Goal: Task Accomplishment & Management: Manage account settings

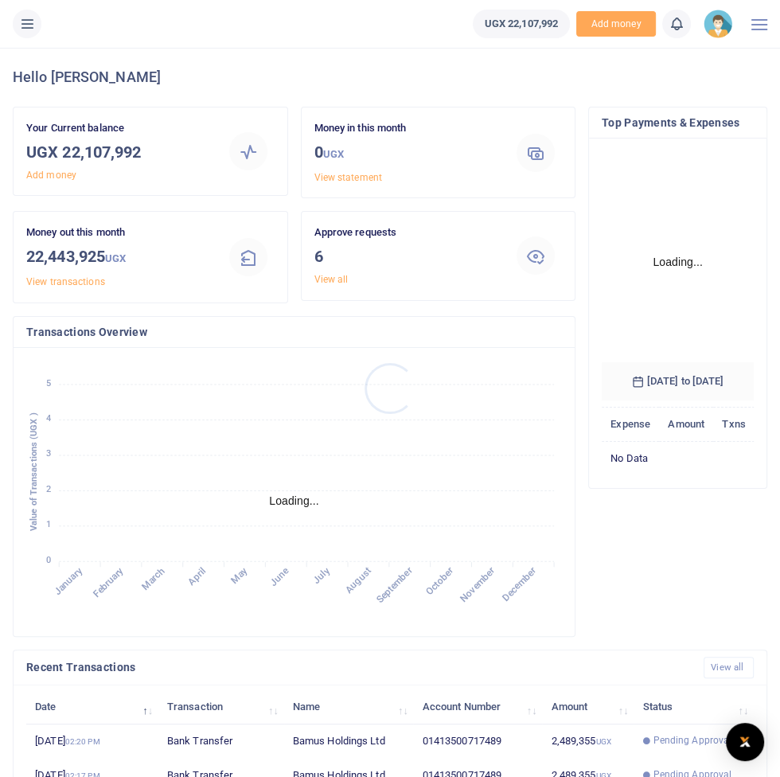
click at [29, 37] on div at bounding box center [390, 388] width 780 height 777
click at [32, 25] on icon at bounding box center [27, 24] width 16 height 18
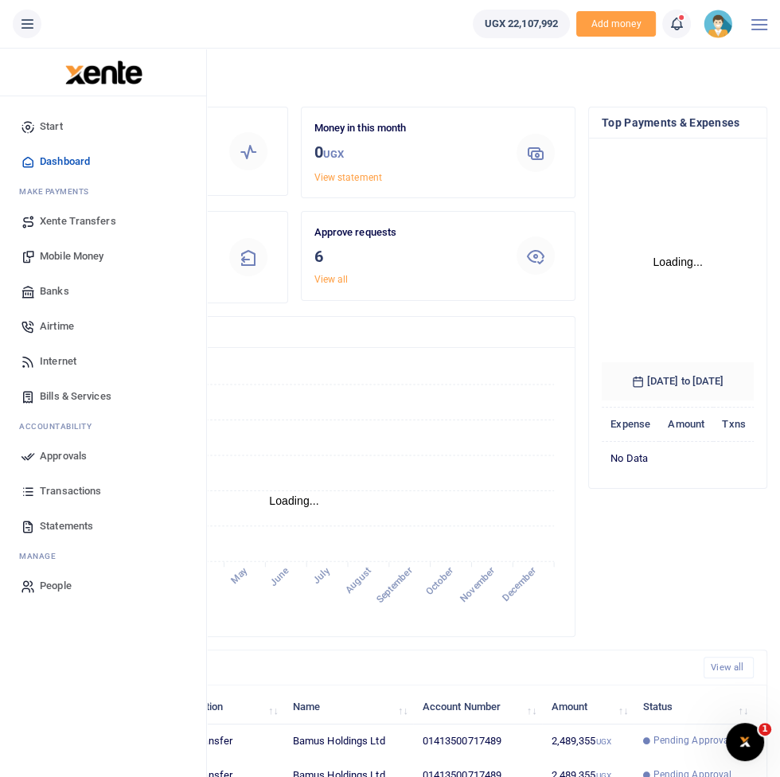
scroll to position [218, 152]
click at [65, 472] on link "Approvals" at bounding box center [103, 455] width 181 height 35
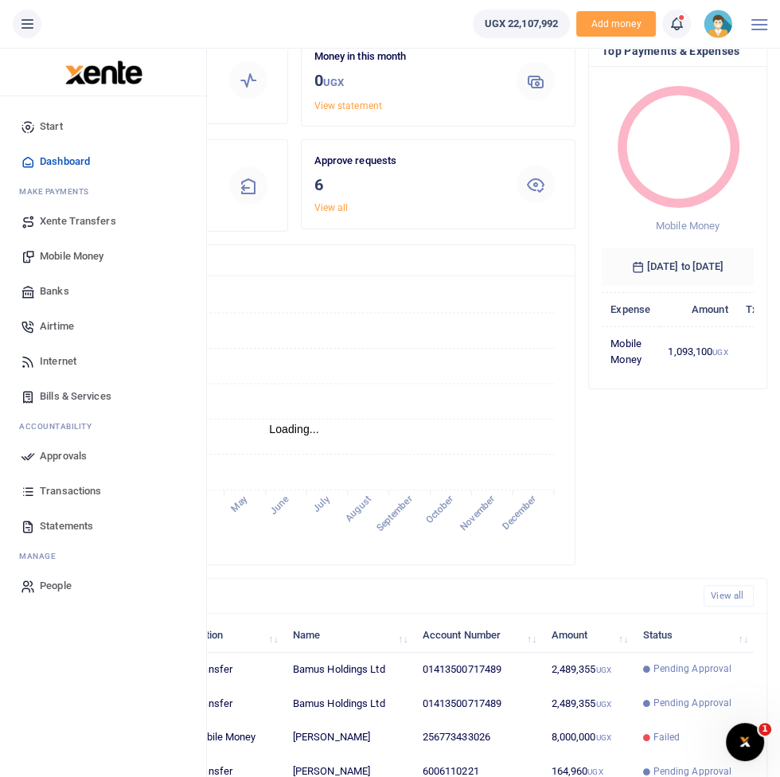
scroll to position [0, 0]
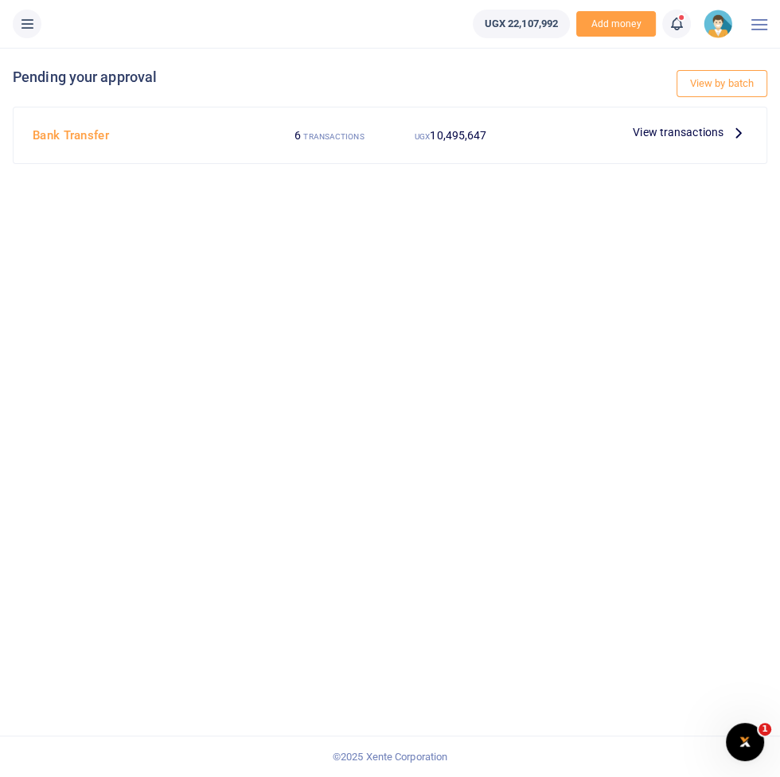
click at [707, 134] on span "View transactions" at bounding box center [678, 132] width 91 height 18
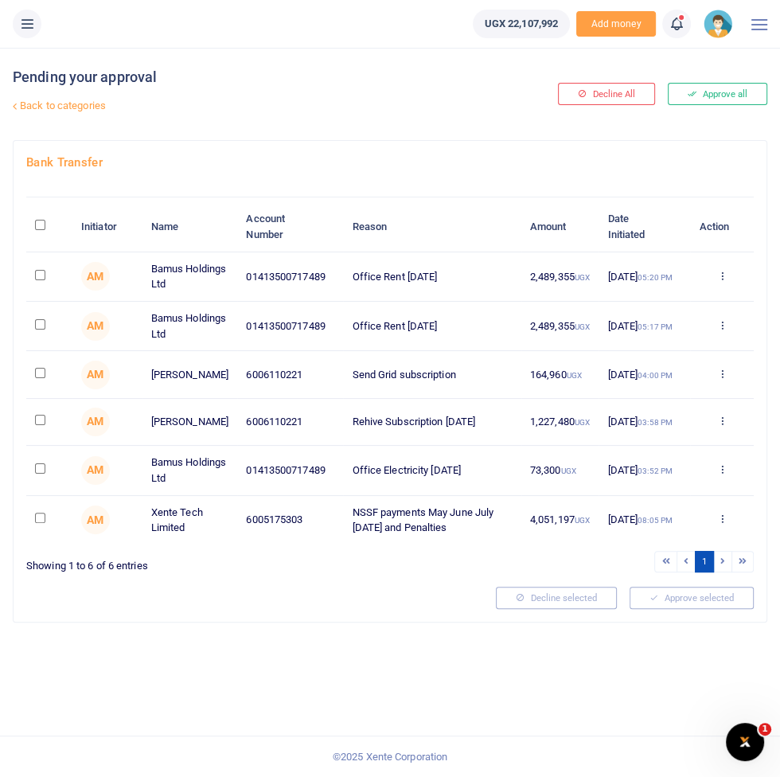
click at [41, 278] on input "checkbox" at bounding box center [40, 275] width 10 height 10
checkbox input "true"
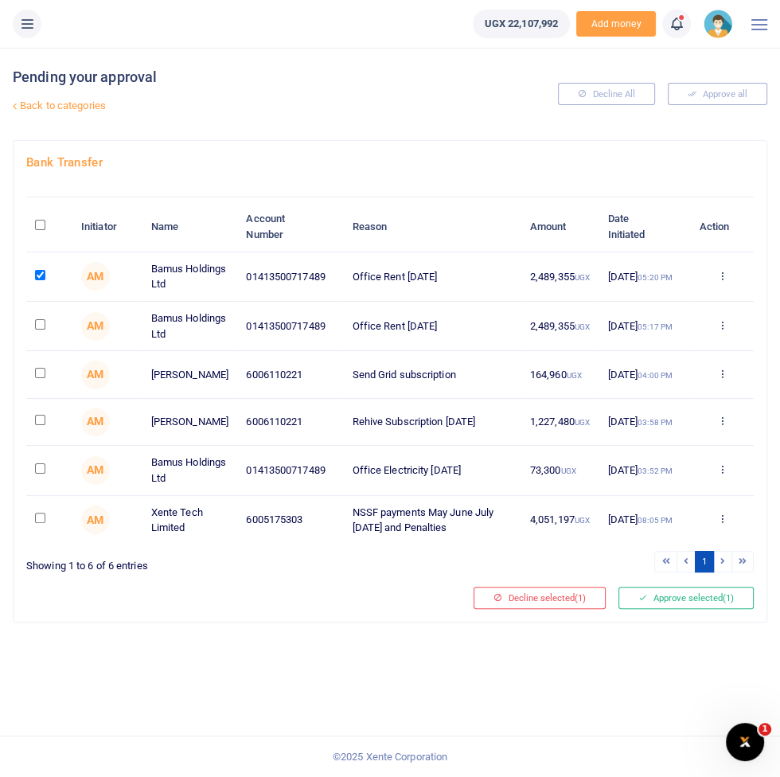
click at [45, 324] on input "checkbox" at bounding box center [40, 324] width 10 height 10
checkbox input "true"
click at [41, 468] on input "checkbox" at bounding box center [40, 468] width 10 height 10
checkbox input "true"
click at [683, 601] on button "Approve selected (3)" at bounding box center [685, 597] width 135 height 22
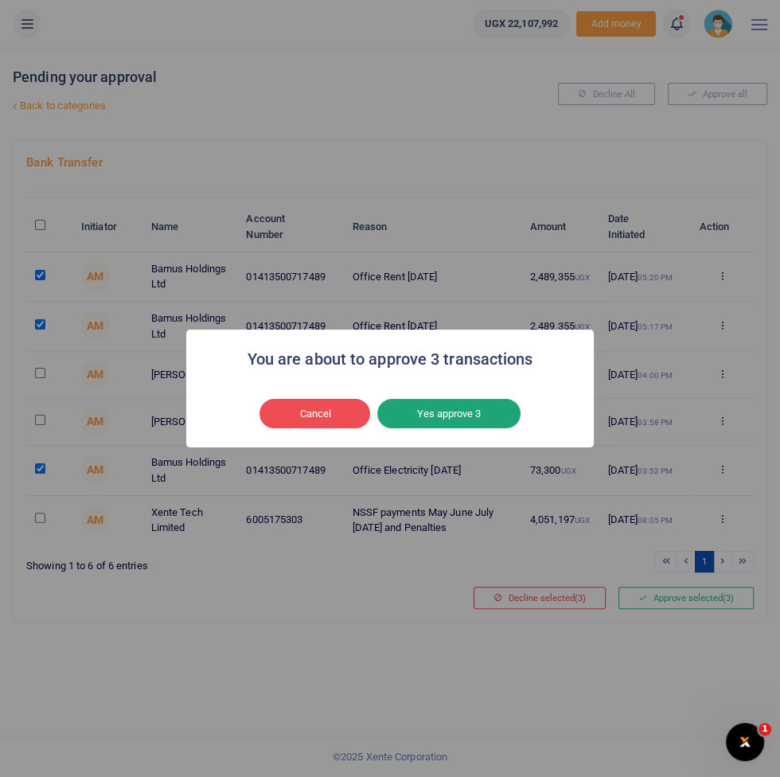
click at [490, 413] on button "Yes approve 3" at bounding box center [448, 414] width 143 height 30
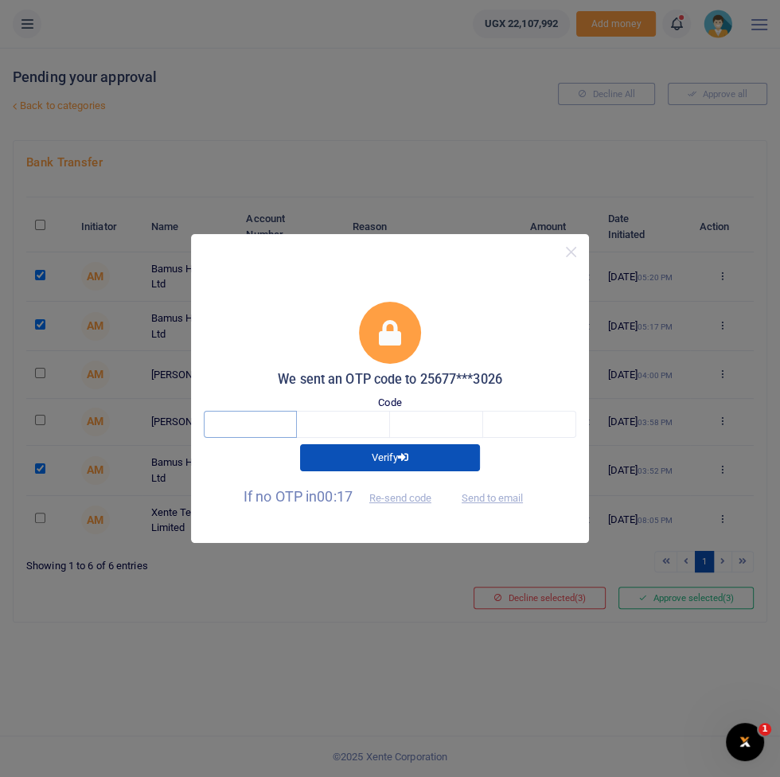
click at [246, 420] on input "text" at bounding box center [250, 424] width 93 height 27
type input "2"
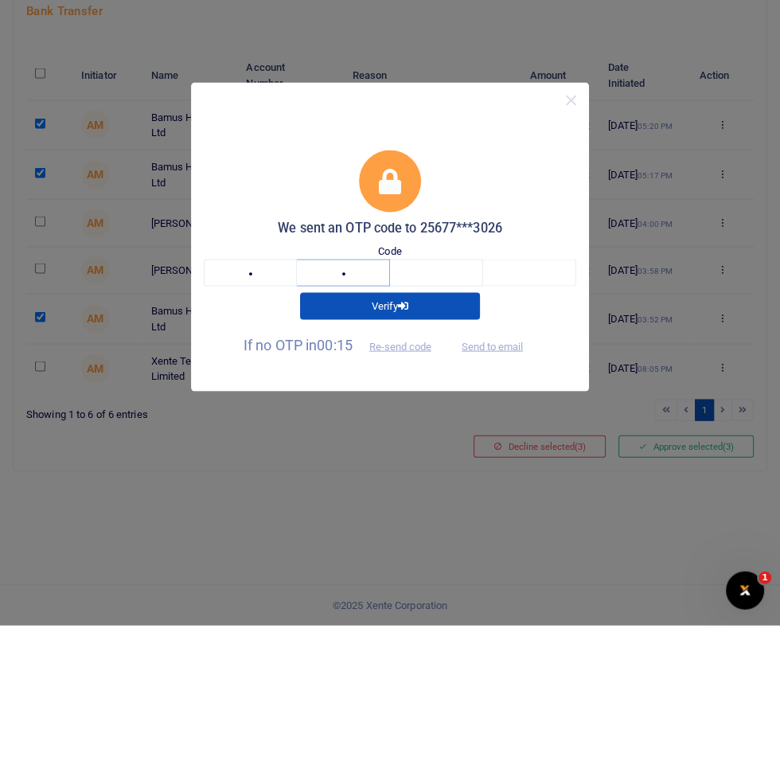
type input "8"
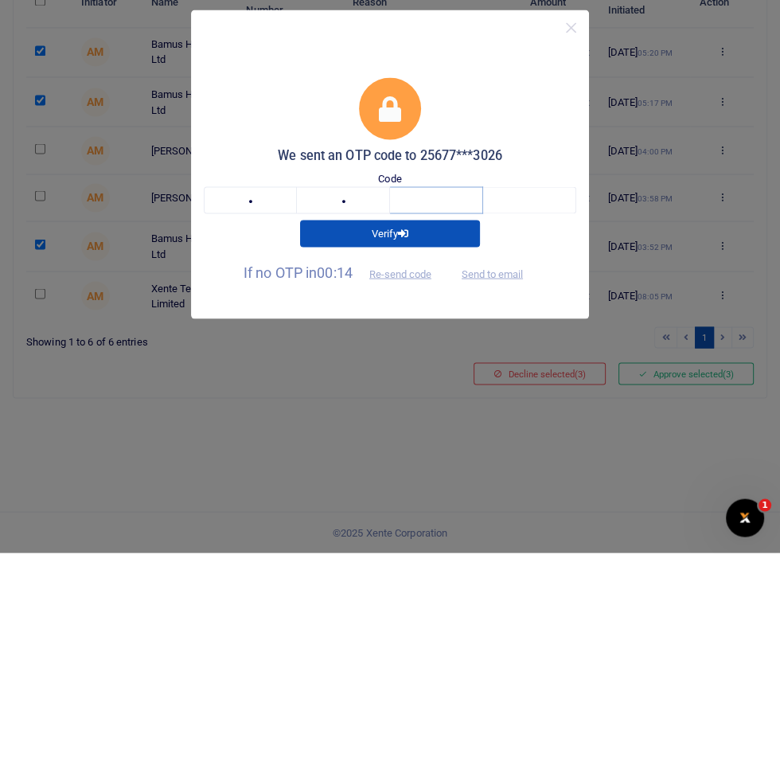
type input "1"
type input "2"
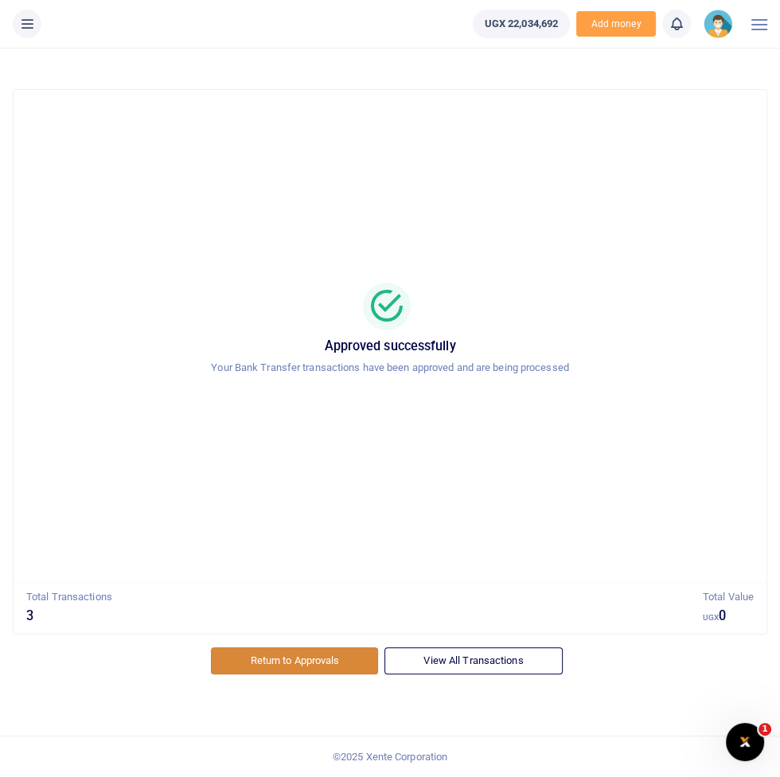
click at [293, 660] on link "Return to Approvals" at bounding box center [294, 660] width 167 height 27
